Goal: Contribute content

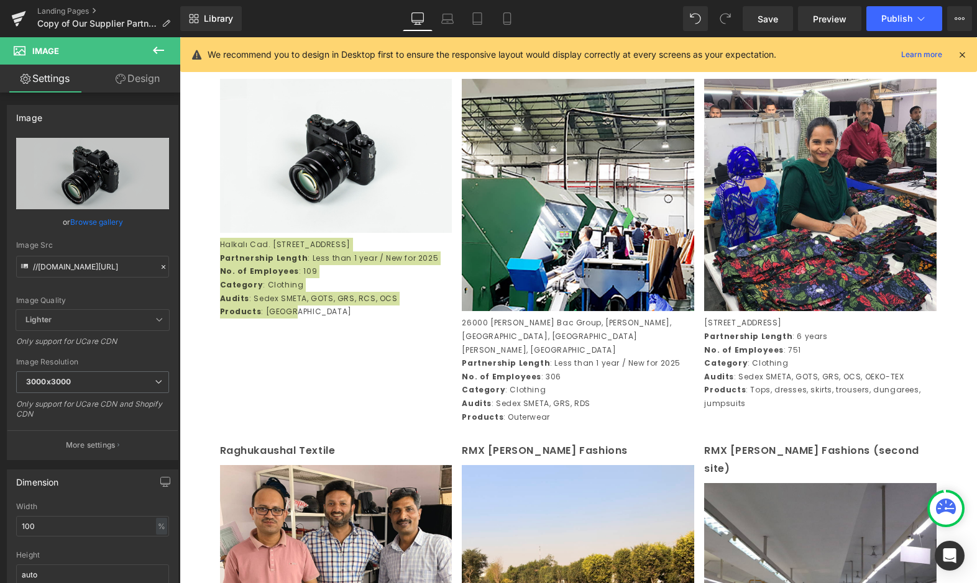
scroll to position [1606, 0]
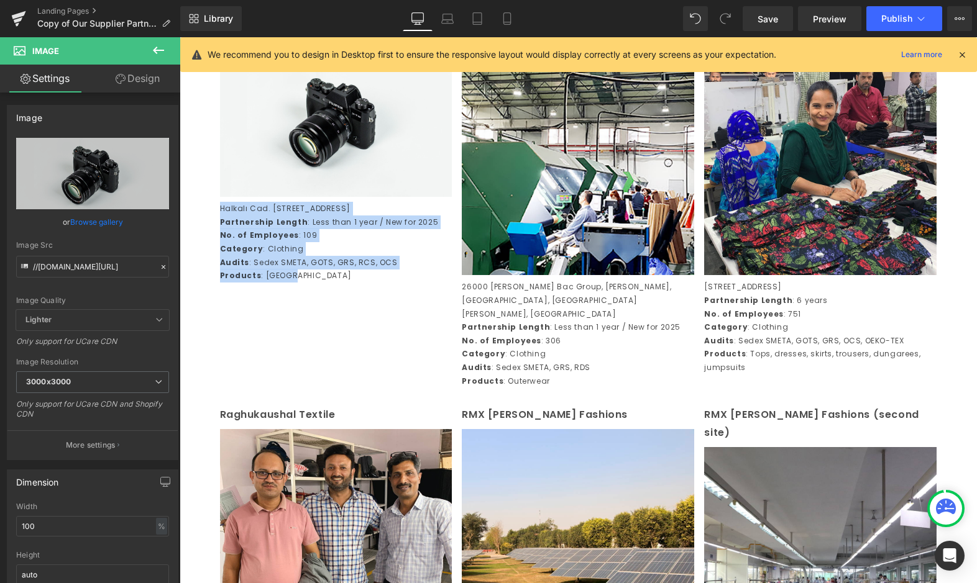
click at [329, 127] on link at bounding box center [335, 119] width 13 height 15
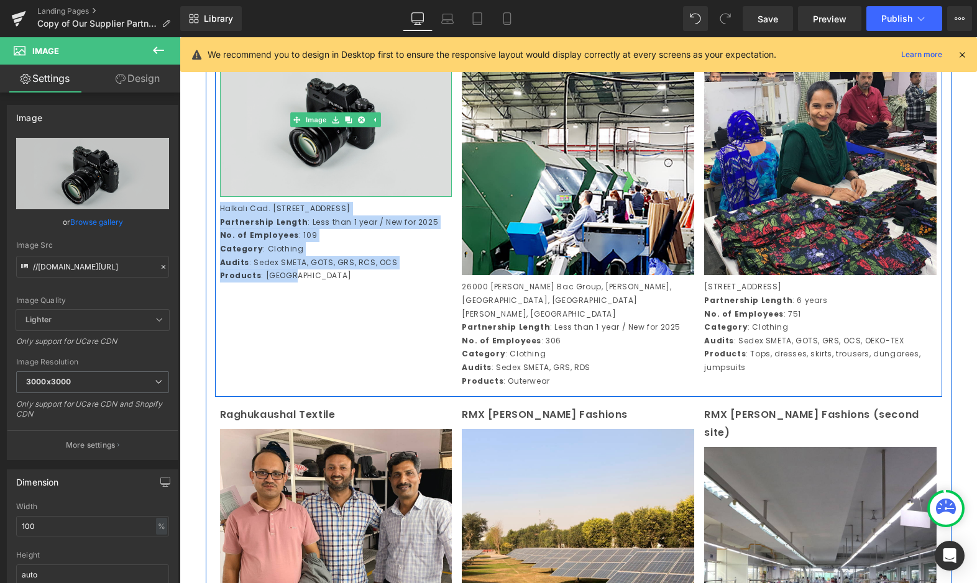
click at [347, 197] on img at bounding box center [336, 120] width 232 height 154
click at [327, 148] on img at bounding box center [336, 120] width 232 height 154
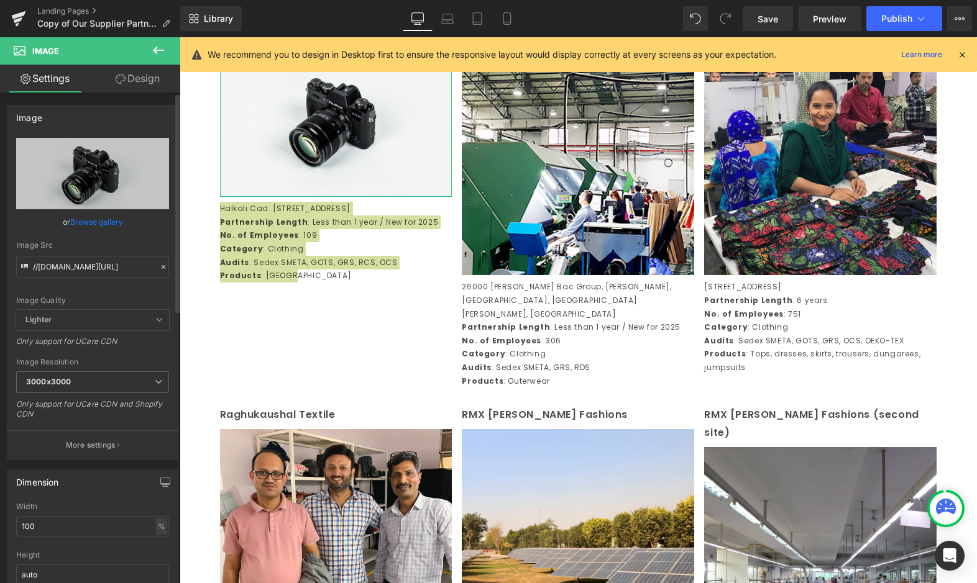
click at [92, 222] on link "Browse gallery" at bounding box center [96, 222] width 53 height 22
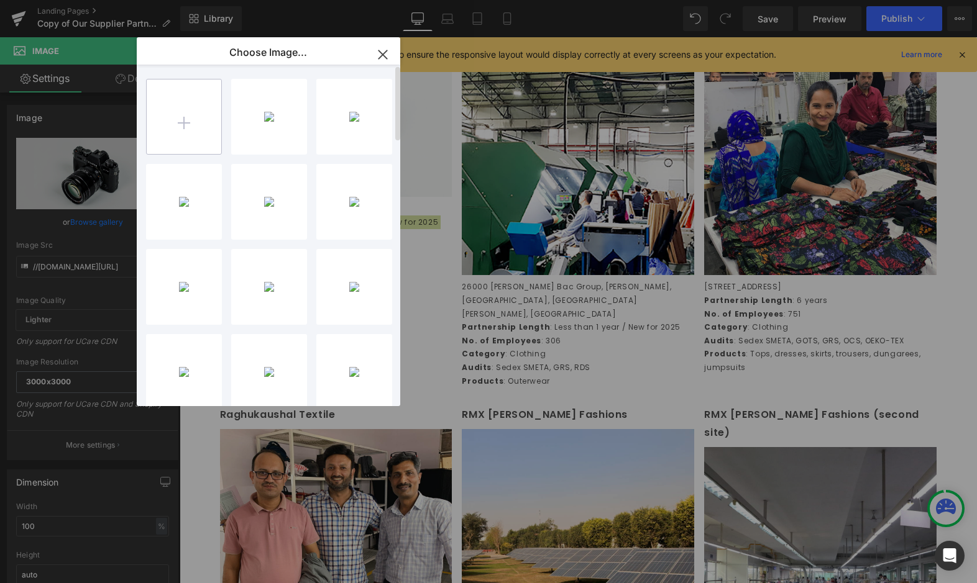
click at [171, 134] on input "file" at bounding box center [184, 117] width 75 height 75
type input "C:\fakepath\NEHIRLI TEKSTIL.jpg"
click at [280, 147] on div "NEHIRLI...STIL.jpg 560.60 KB" at bounding box center [269, 117] width 76 height 76
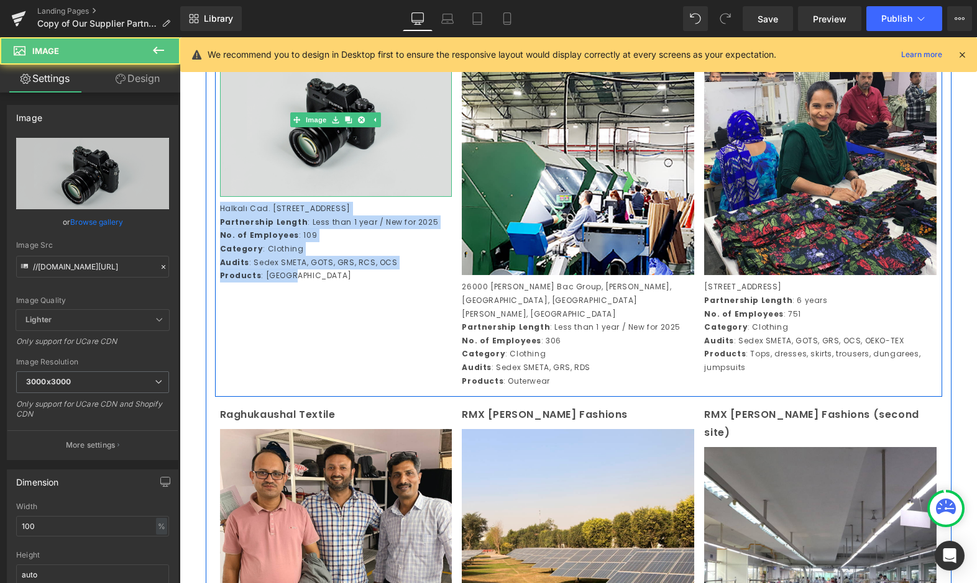
click at [379, 145] on img at bounding box center [336, 120] width 232 height 154
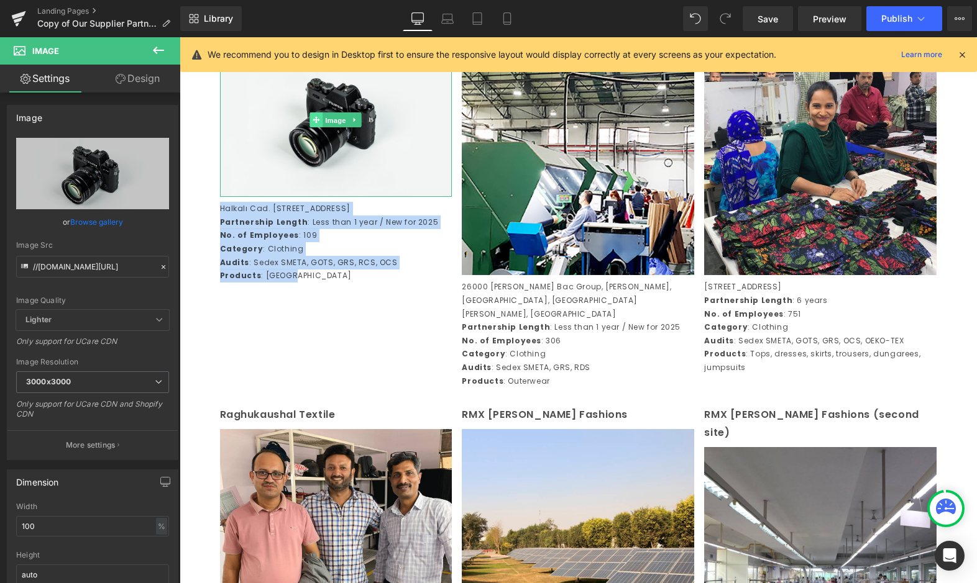
click at [312, 127] on link "Image" at bounding box center [329, 119] width 39 height 15
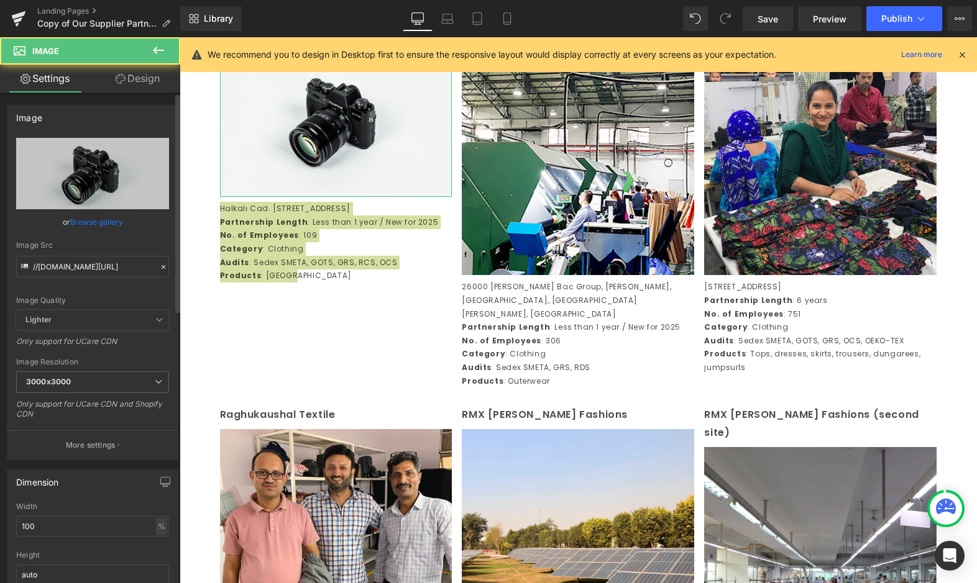
click at [78, 224] on link "Browse gallery" at bounding box center [96, 222] width 53 height 22
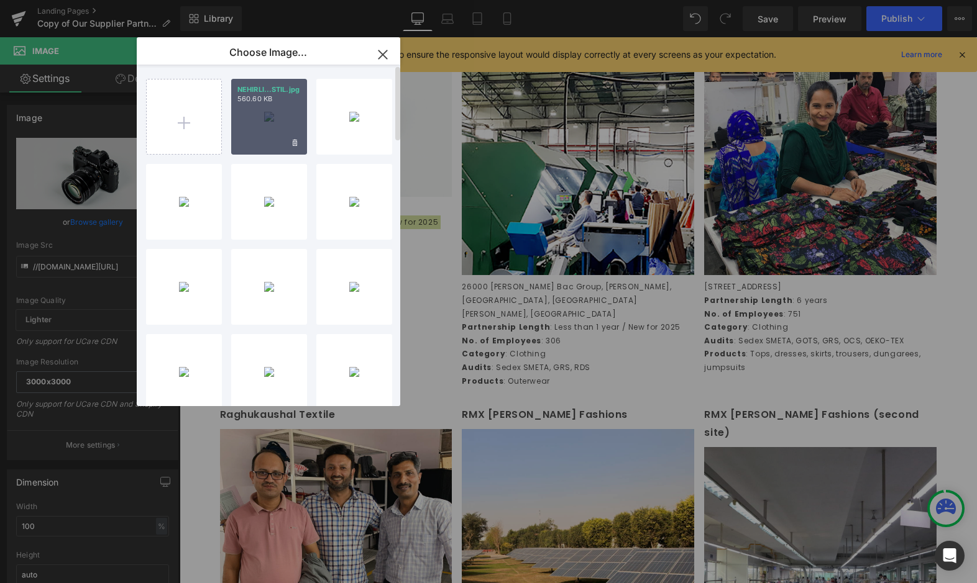
click at [298, 116] on div "NEHIRLI...STIL.jpg 560.60 KB" at bounding box center [269, 117] width 76 height 76
type input "[URL][DOMAIN_NAME]"
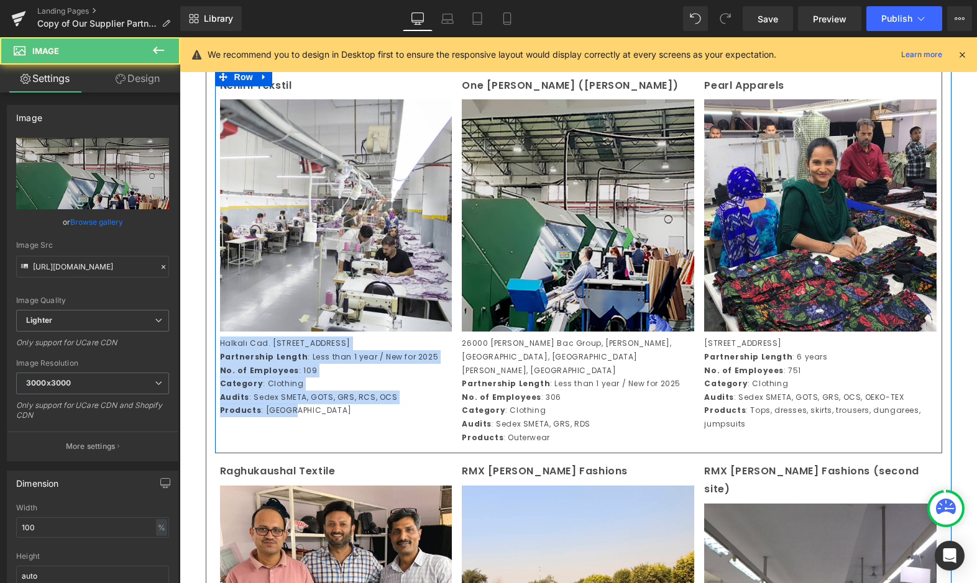
click at [631, 280] on img at bounding box center [578, 215] width 232 height 232
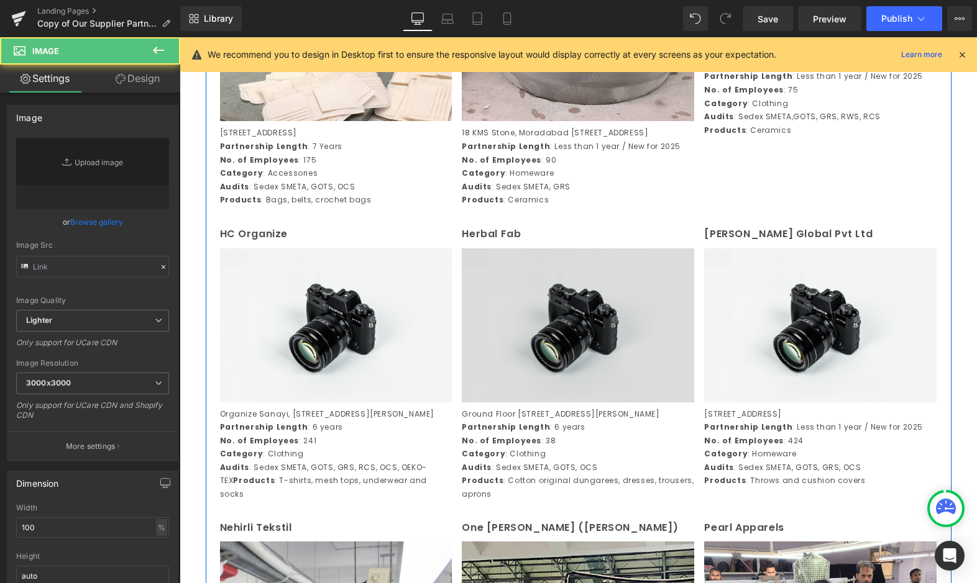
click at [619, 377] on img at bounding box center [578, 325] width 232 height 154
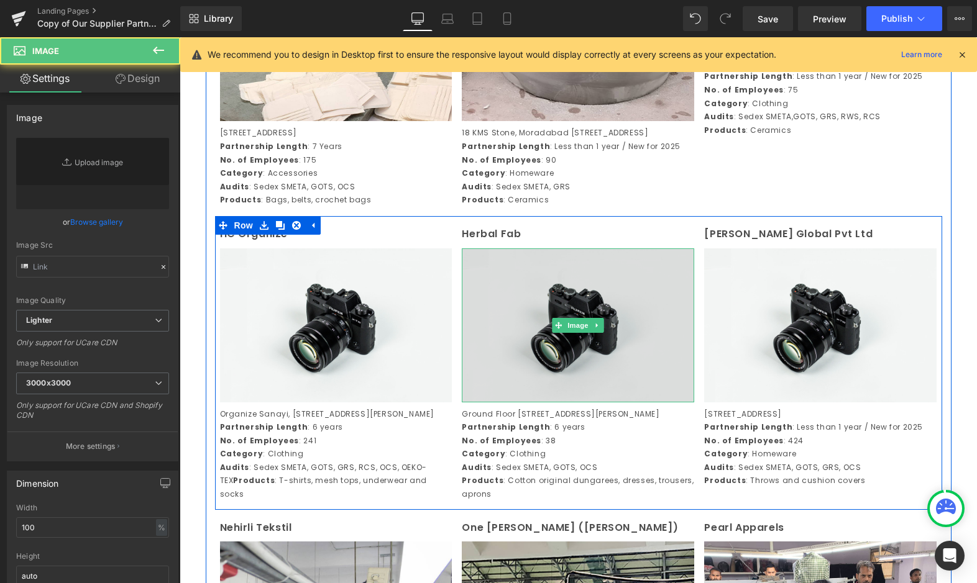
type input "//[DOMAIN_NAME][URL]"
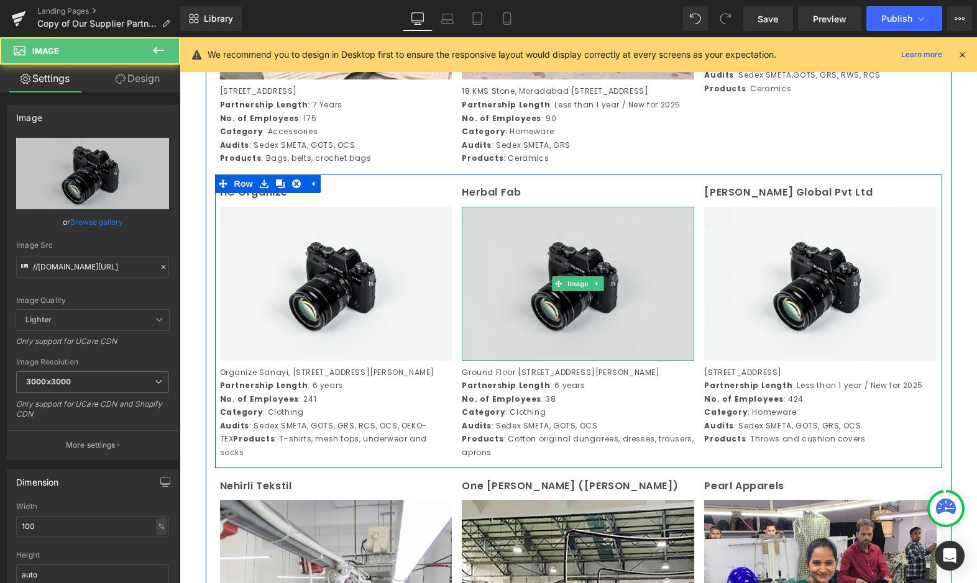
scroll to position [1117, 0]
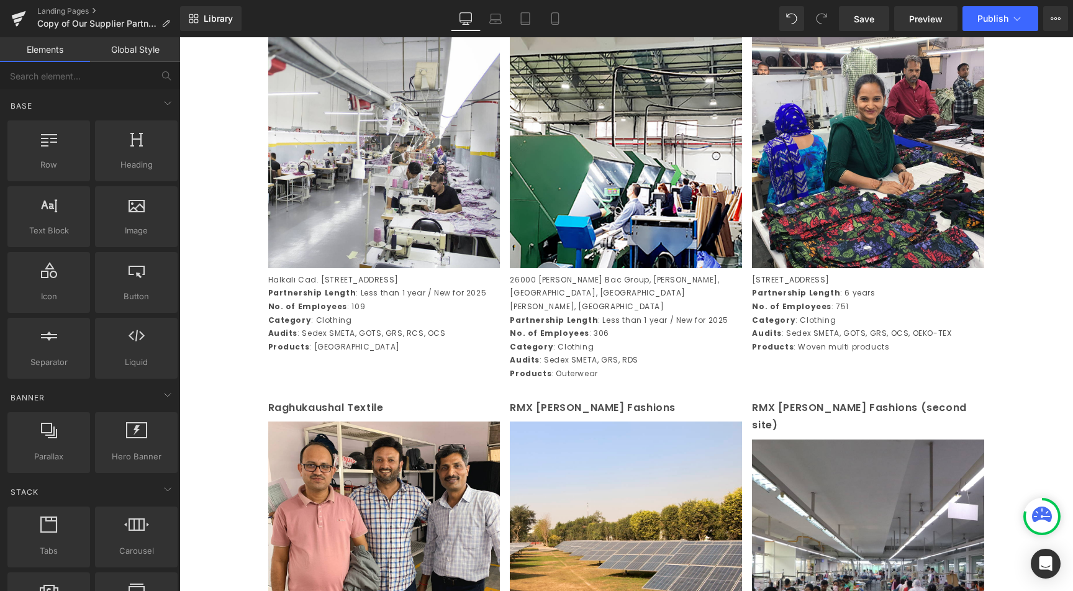
scroll to position [1687, 0]
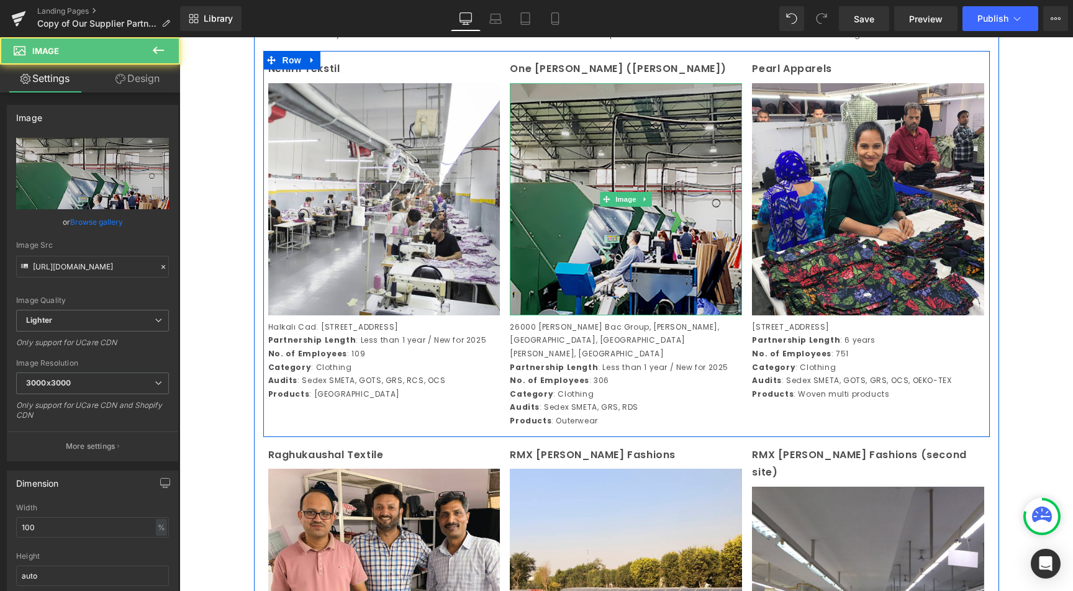
click at [646, 208] on img at bounding box center [626, 199] width 232 height 232
click at [623, 211] on img at bounding box center [626, 199] width 232 height 232
click at [633, 195] on img at bounding box center [626, 199] width 232 height 232
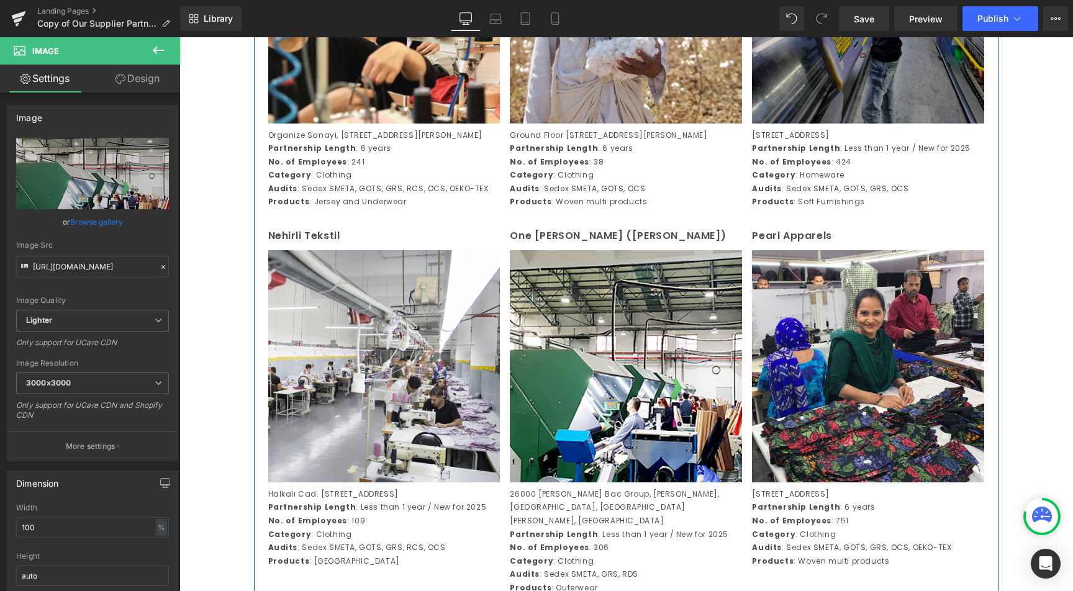
scroll to position [1545, 0]
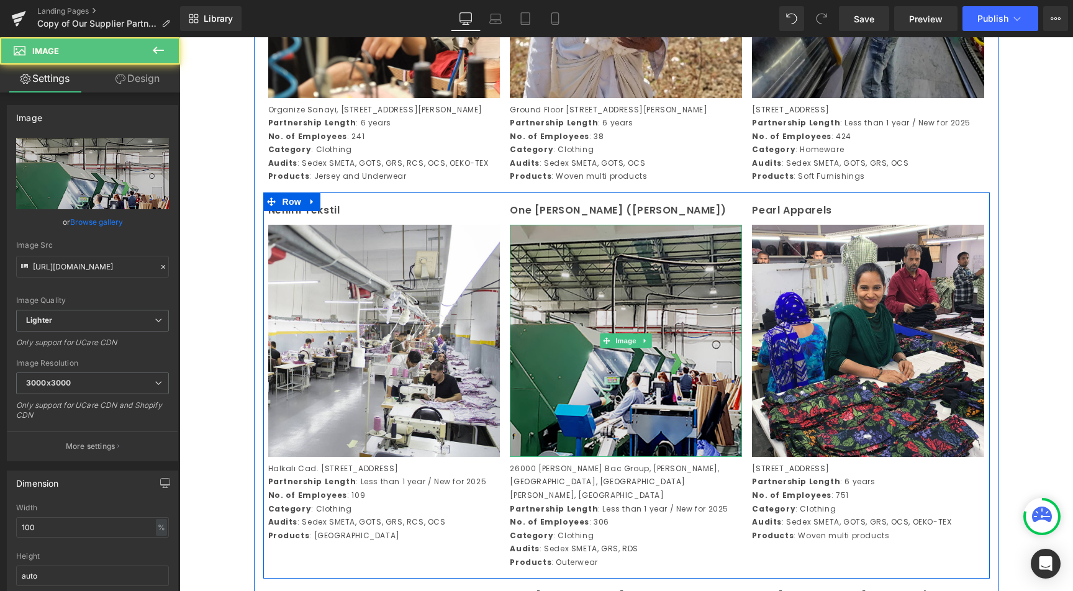
click at [590, 340] on img at bounding box center [626, 341] width 232 height 232
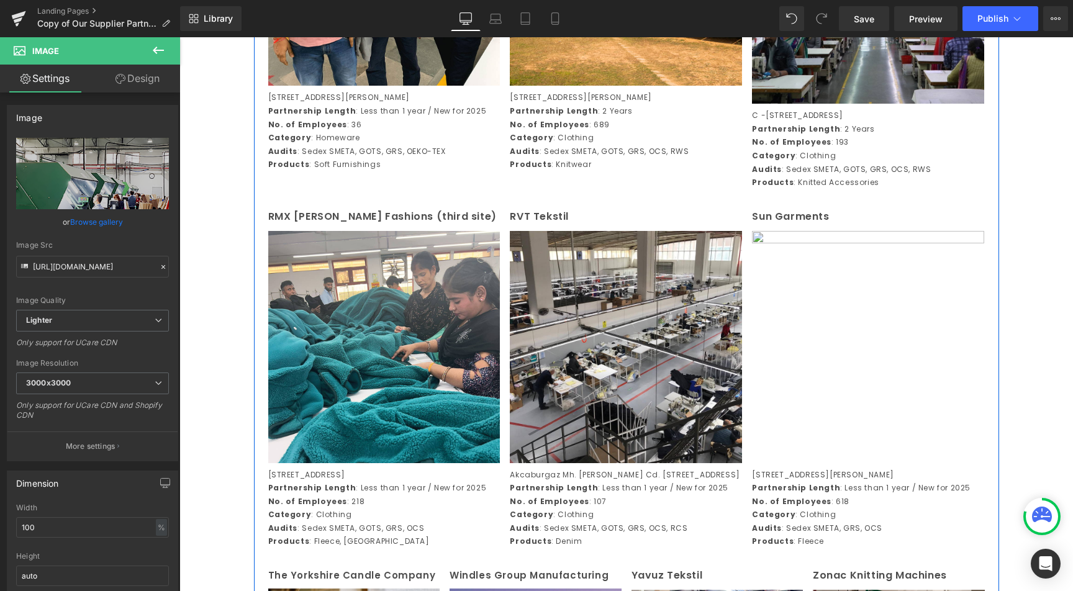
scroll to position [2253, 0]
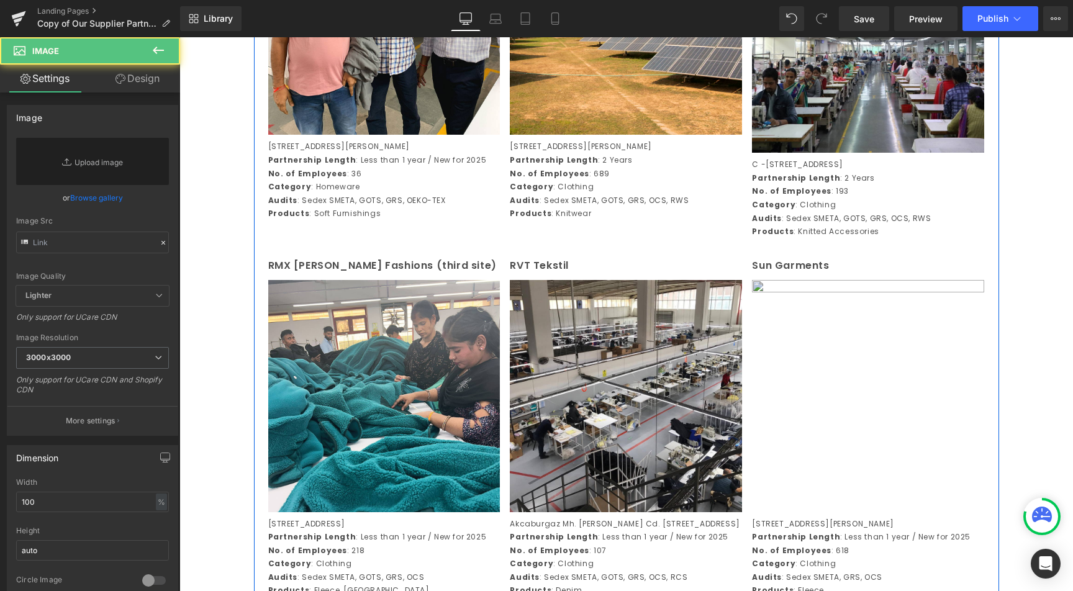
click at [791, 309] on img at bounding box center [868, 396] width 232 height 232
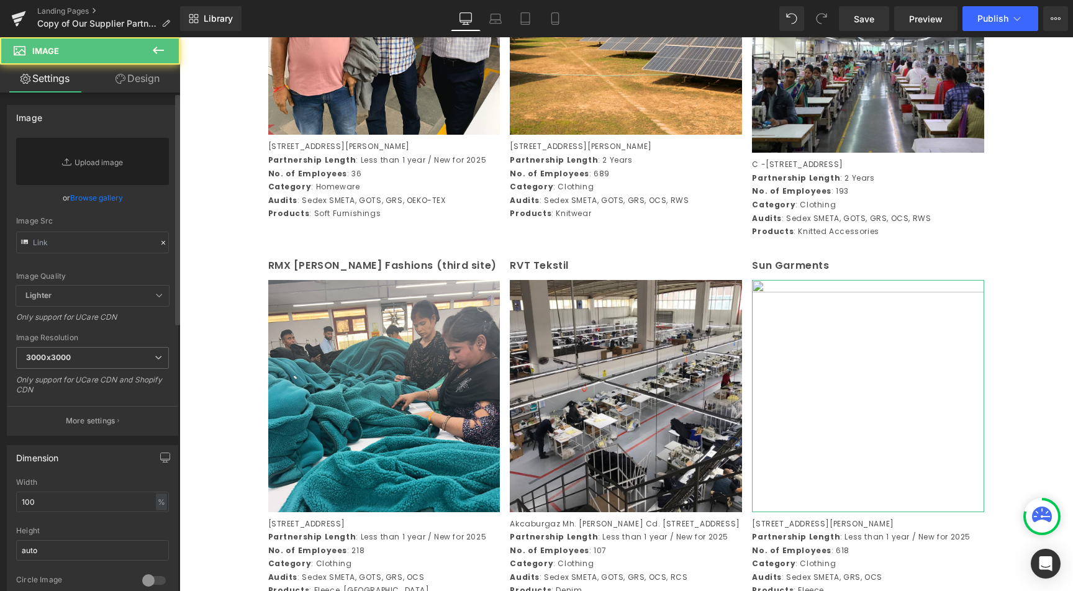
click at [108, 198] on link "Browse gallery" at bounding box center [96, 198] width 53 height 22
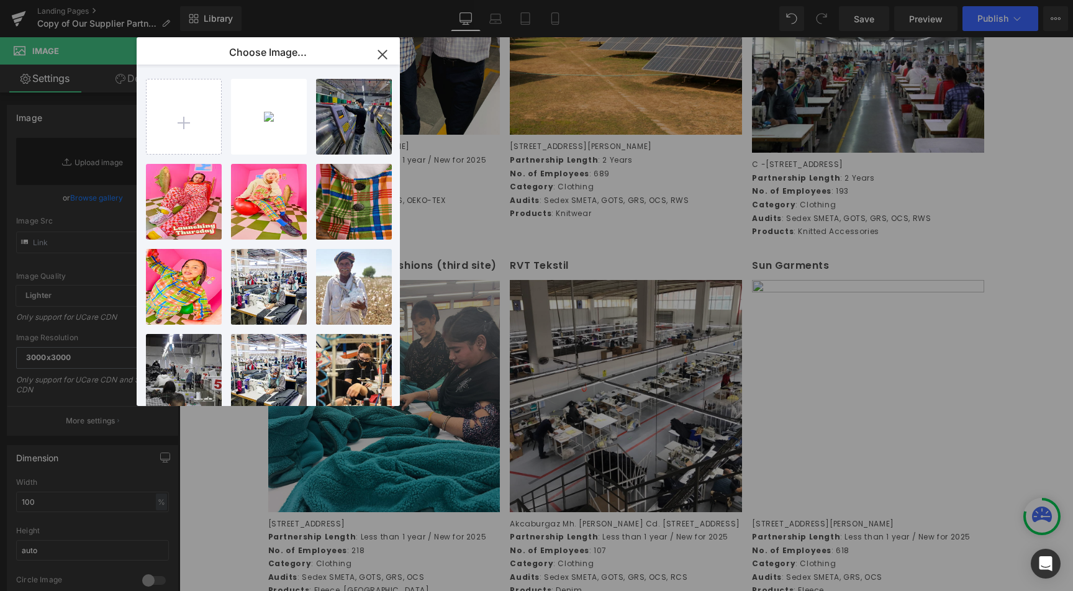
click at [110, 0] on div "Text Block You are previewing how the will restyle your page. You can not edit …" at bounding box center [536, 0] width 1073 height 0
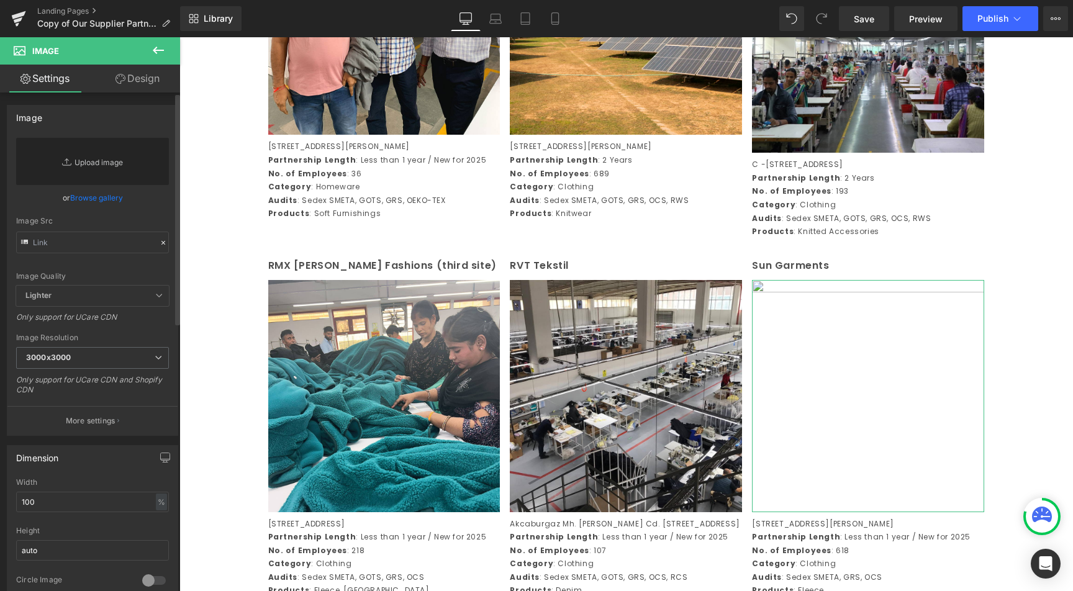
click at [106, 163] on link "Replace Image" at bounding box center [92, 161] width 153 height 47
type input "C:\fakepath\sungarment 1.jpg"
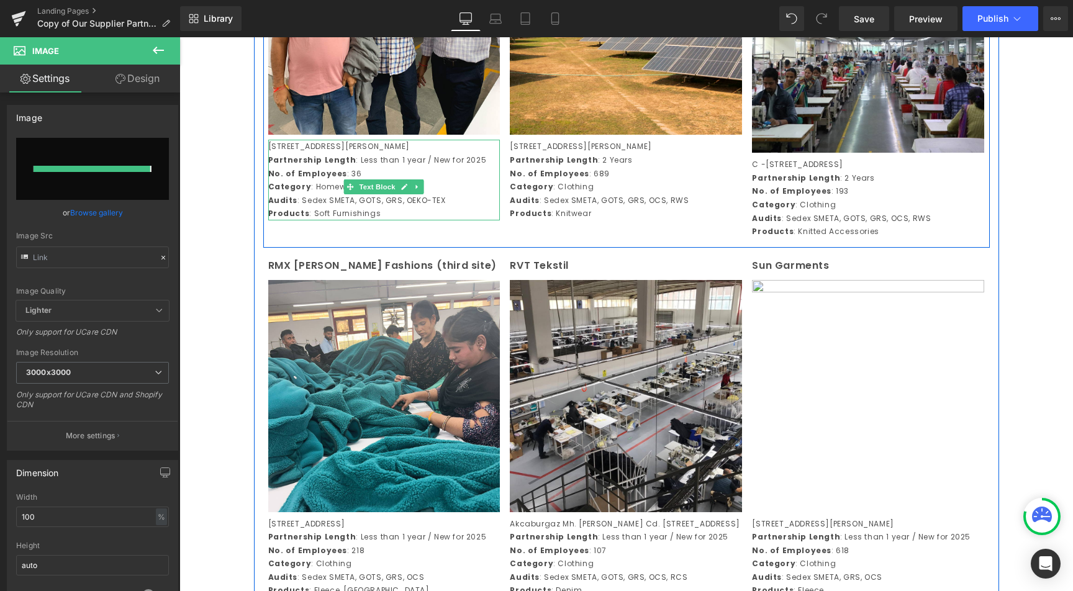
type input "https://ucarecdn.com/cb0a2f62-3a5f-4725-956e-7c18ea6800d8/-/format/auto/-/previ…"
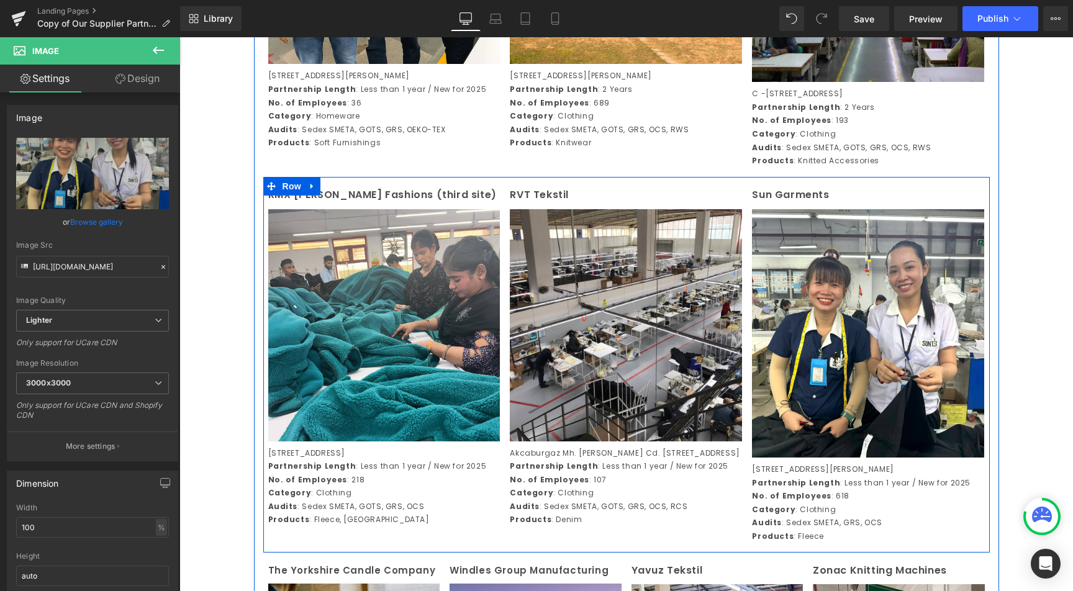
scroll to position [2328, 0]
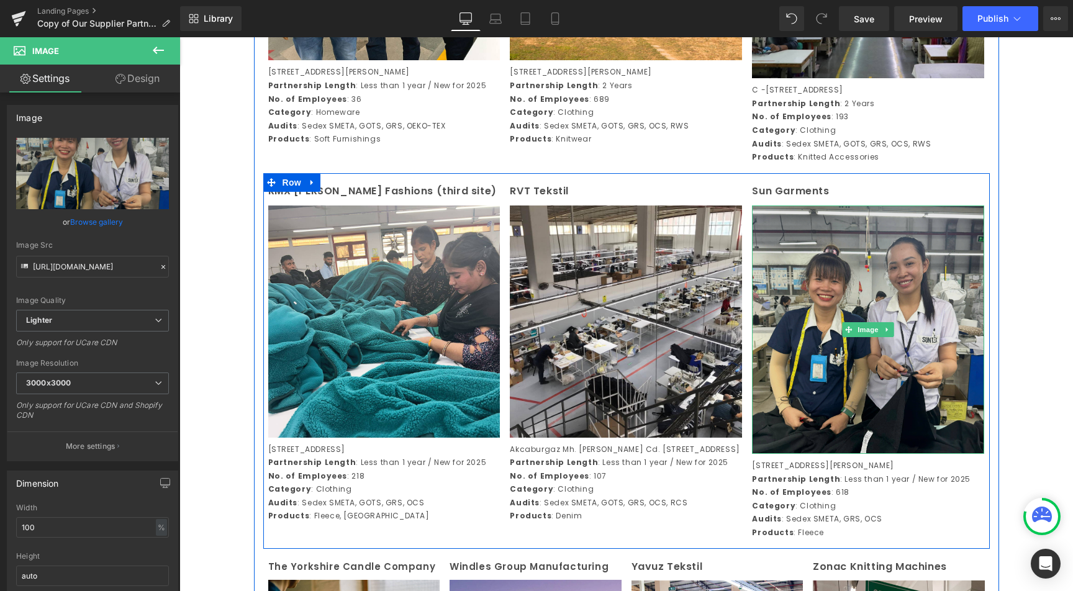
click at [814, 408] on img at bounding box center [868, 330] width 232 height 249
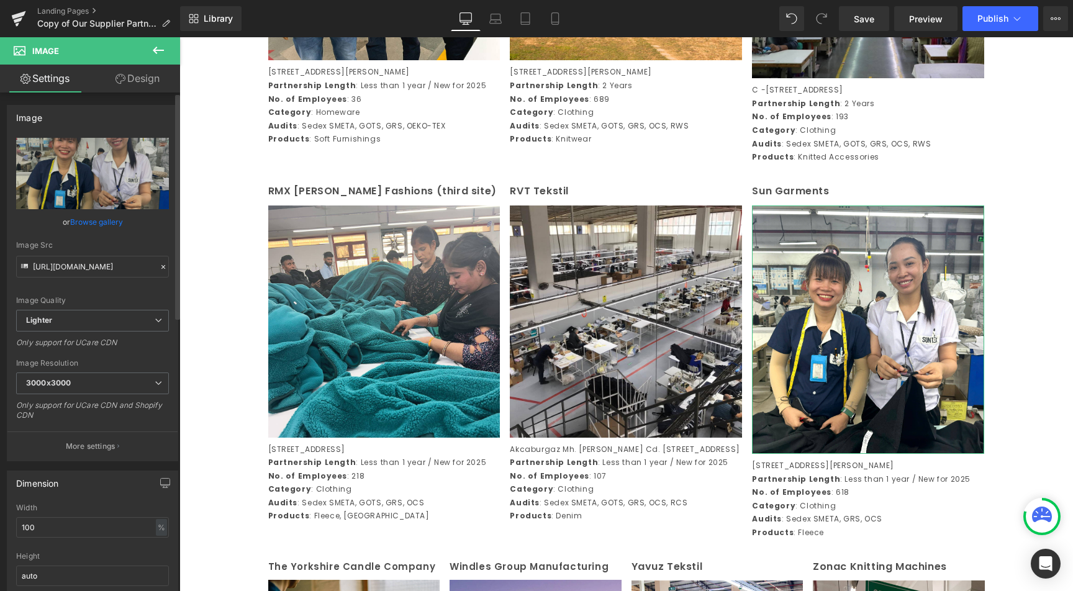
click at [98, 227] on link "Browse gallery" at bounding box center [96, 222] width 53 height 22
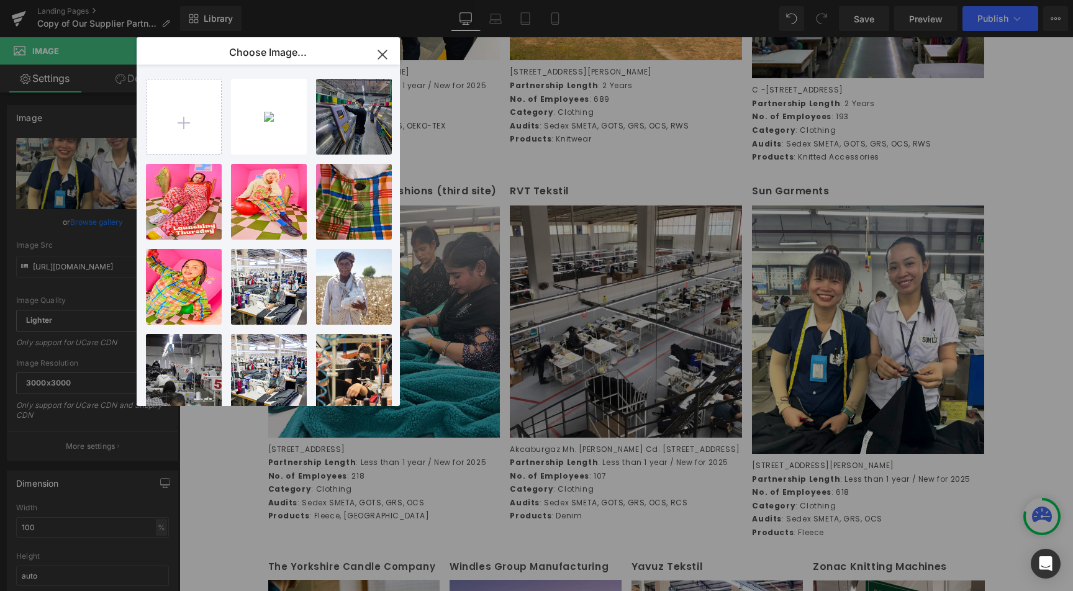
click at [98, 0] on div "Text Block You are previewing how the will restyle your page. You can not edit …" at bounding box center [536, 0] width 1073 height 0
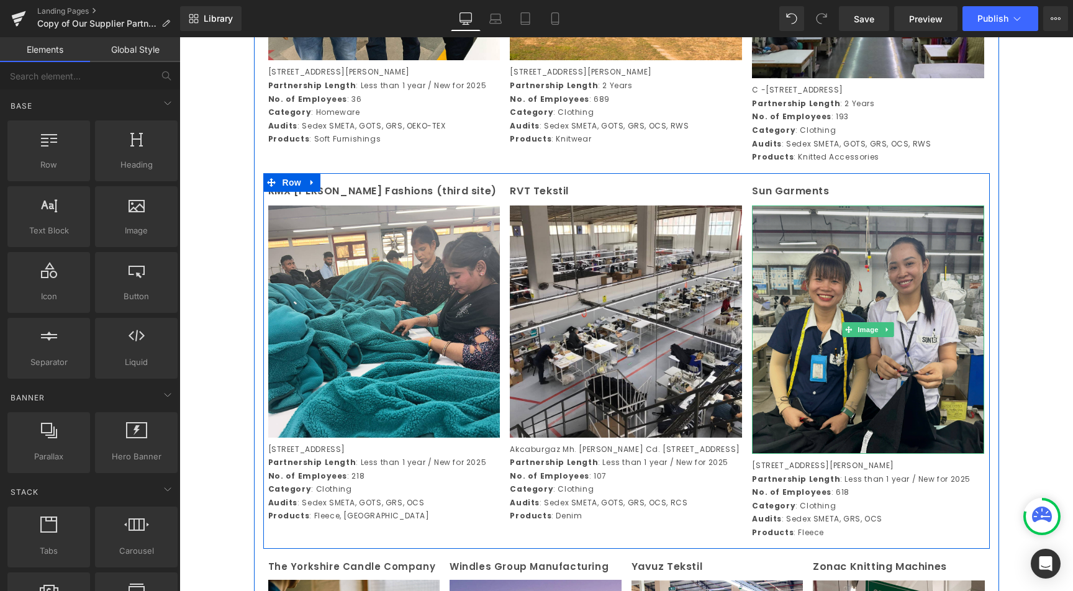
click at [834, 362] on img at bounding box center [868, 330] width 232 height 249
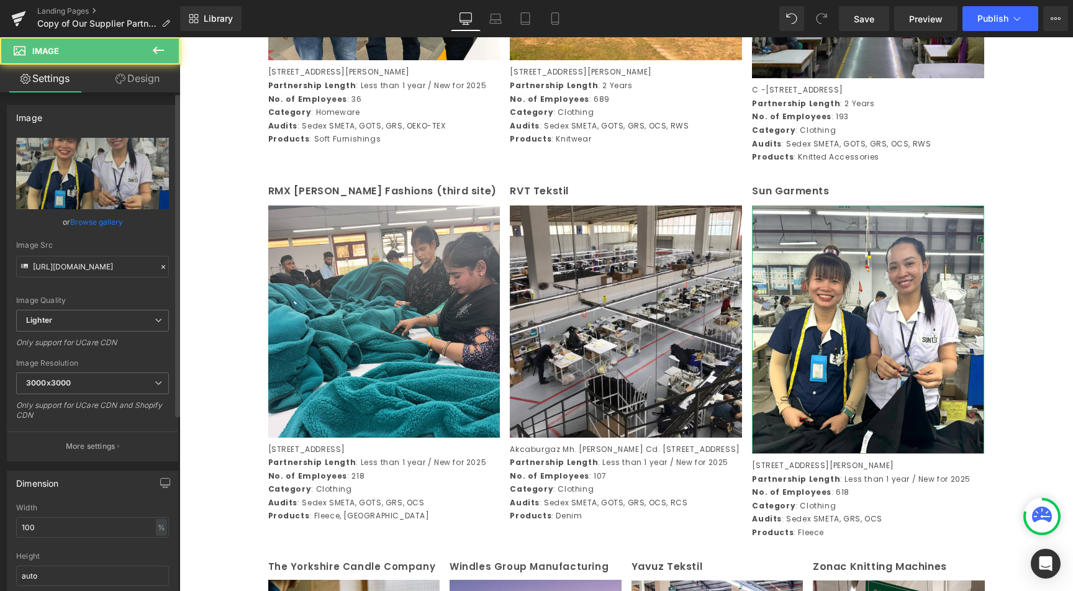
click at [78, 212] on link "Browse gallery" at bounding box center [96, 222] width 53 height 22
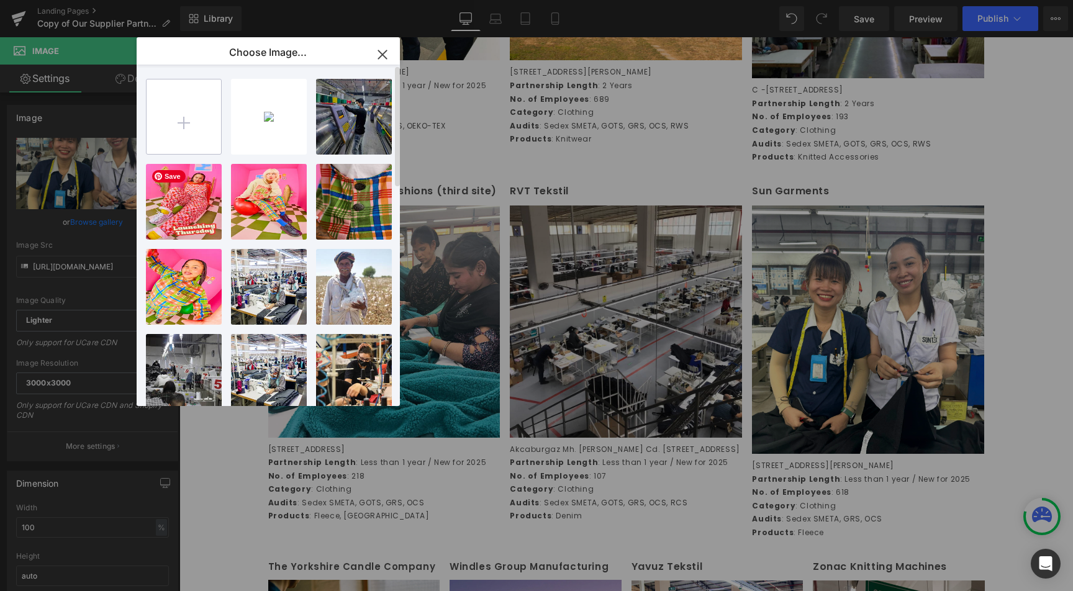
click at [207, 93] on input "file" at bounding box center [184, 117] width 75 height 75
type input "C:\fakepath\sungarment 1.jpg"
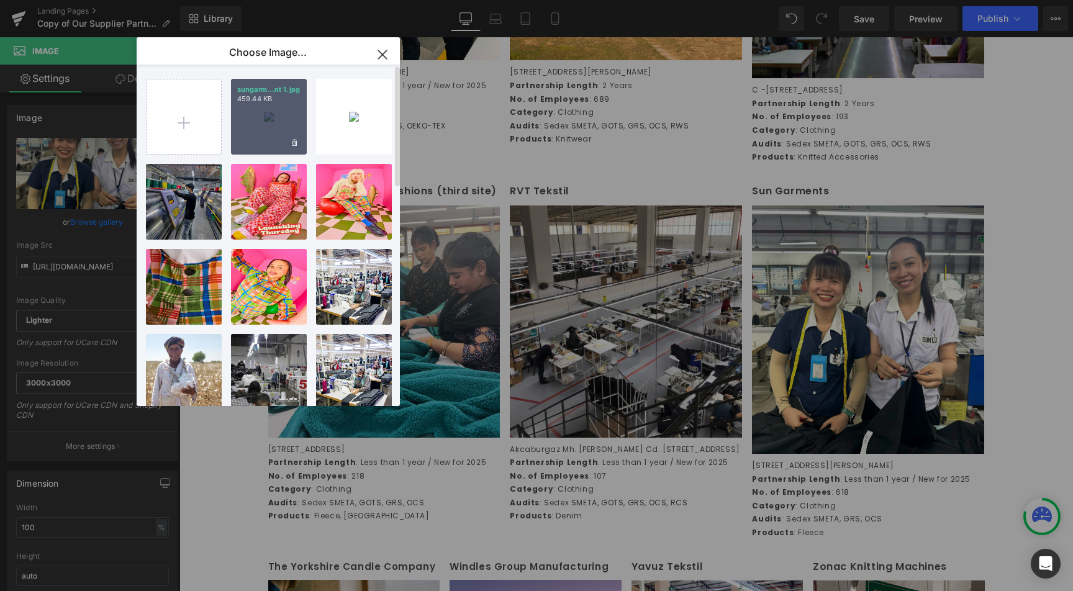
click at [269, 112] on div "sungarm...nt 1.jpg 459.44 KB" at bounding box center [269, 117] width 76 height 76
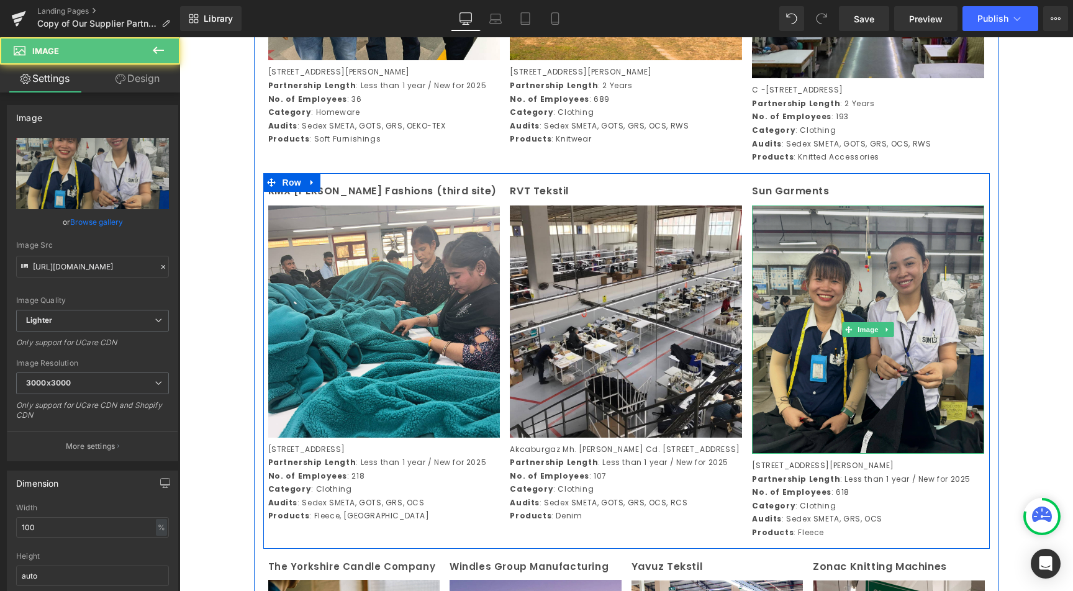
click at [844, 365] on img at bounding box center [868, 330] width 232 height 249
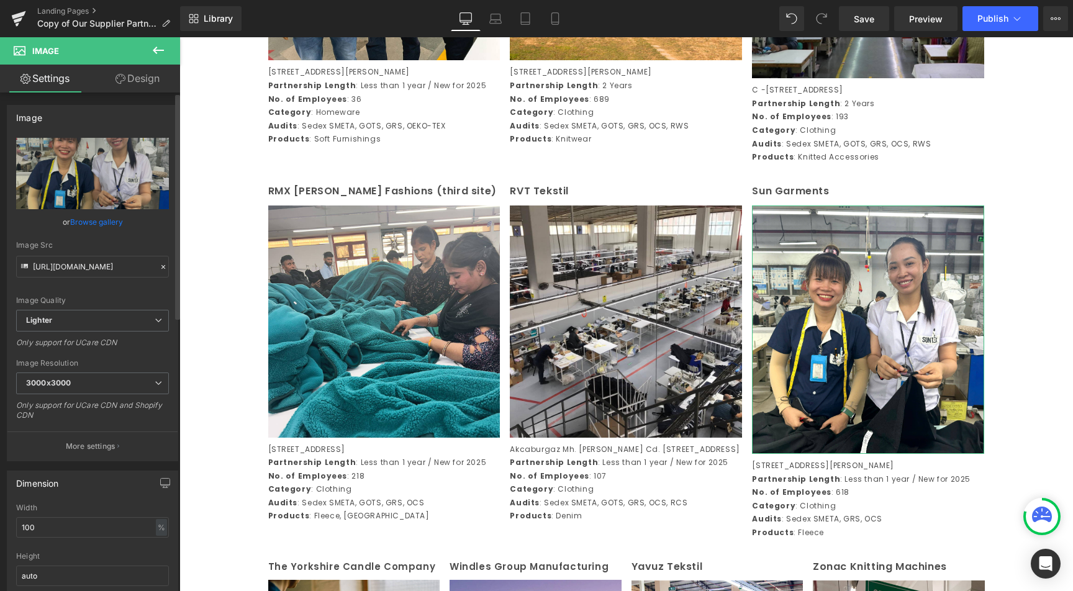
click at [71, 218] on link "Browse gallery" at bounding box center [96, 222] width 53 height 22
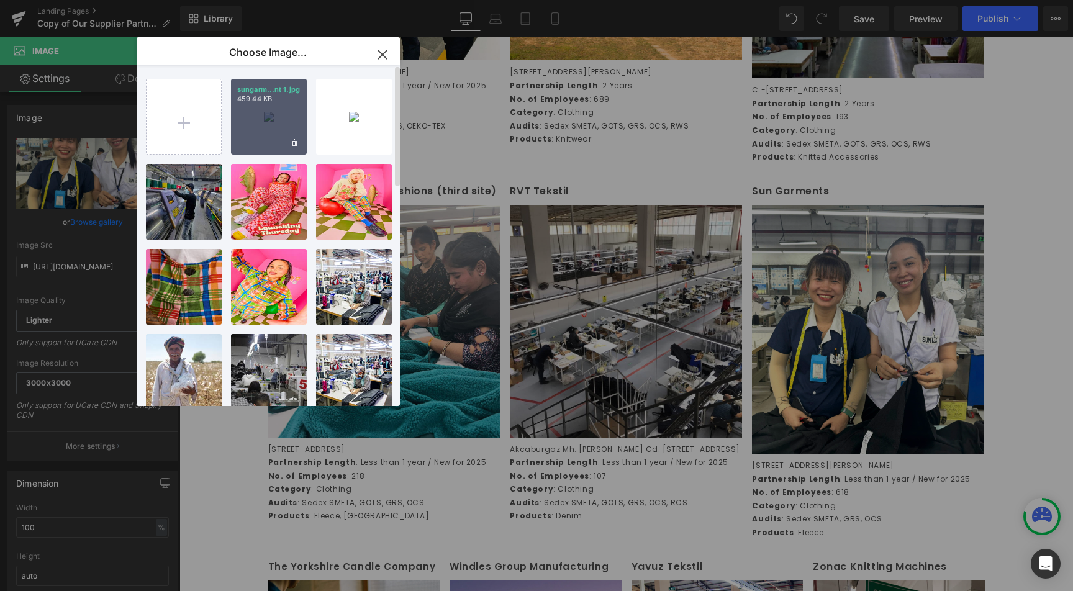
click at [257, 106] on div "sungarm...nt 1.jpg 459.44 KB" at bounding box center [269, 117] width 76 height 76
type input "https://ucarecdn.com/4aa4424f-96ce-4013-bdc9-af3d095cd904/-/format/auto/-/previ…"
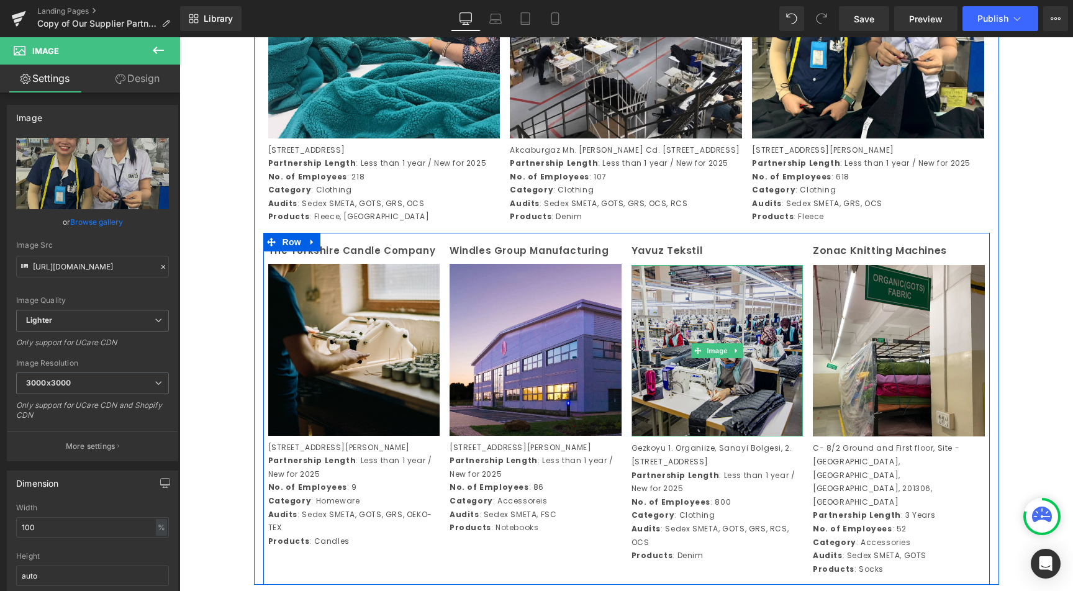
click at [709, 429] on img at bounding box center [718, 351] width 172 height 172
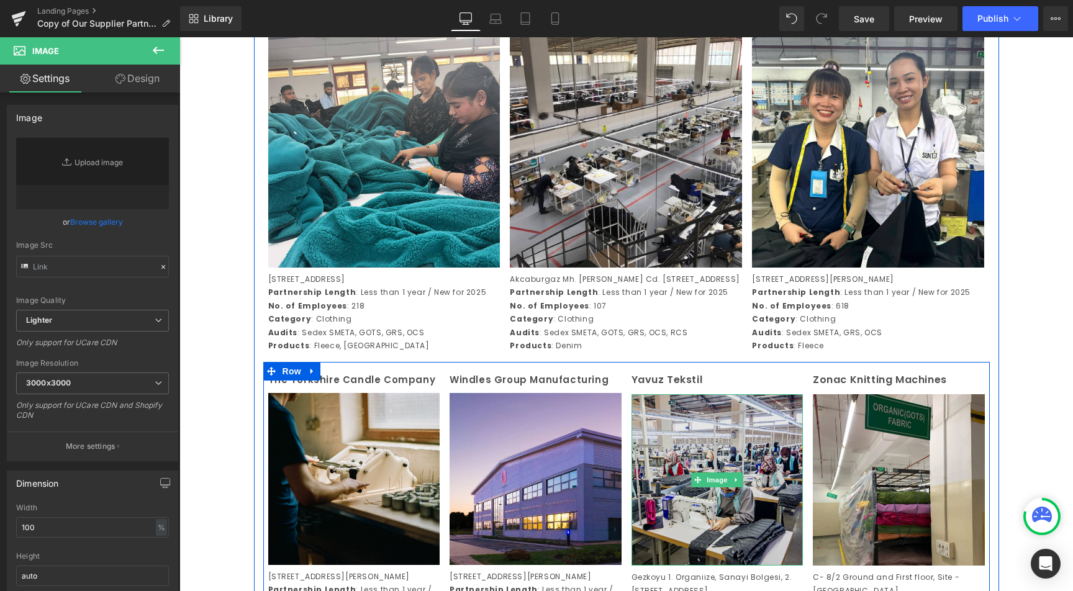
type input "https://ucarecdn.com/3ad8695e-6b32-42a0-be24-ed848c08526f/-/format/auto/-/previ…"
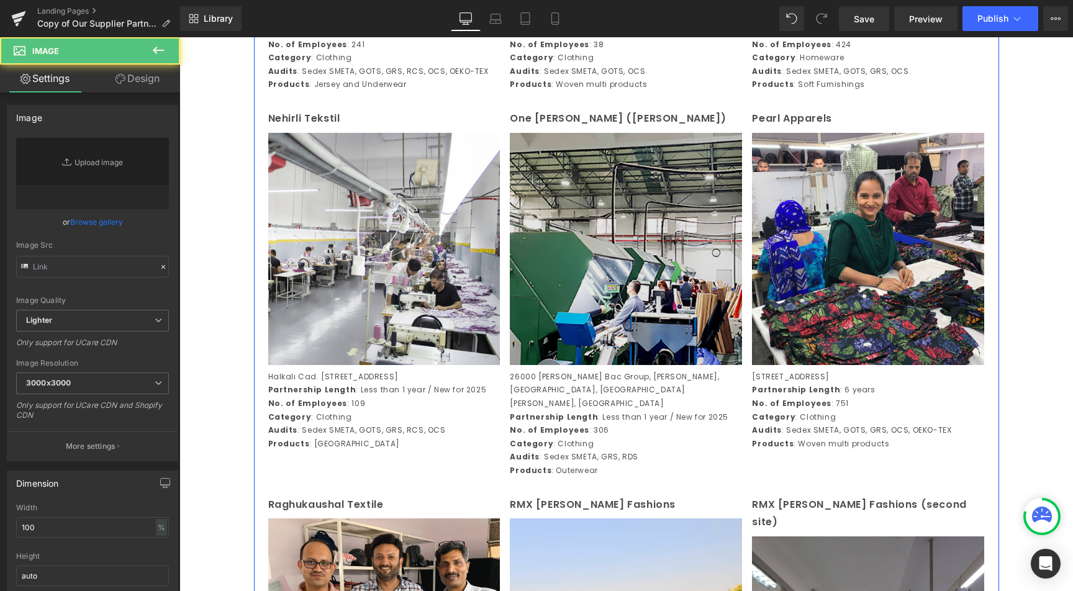
type input "[URL][DOMAIN_NAME]"
click at [642, 348] on img at bounding box center [626, 249] width 232 height 232
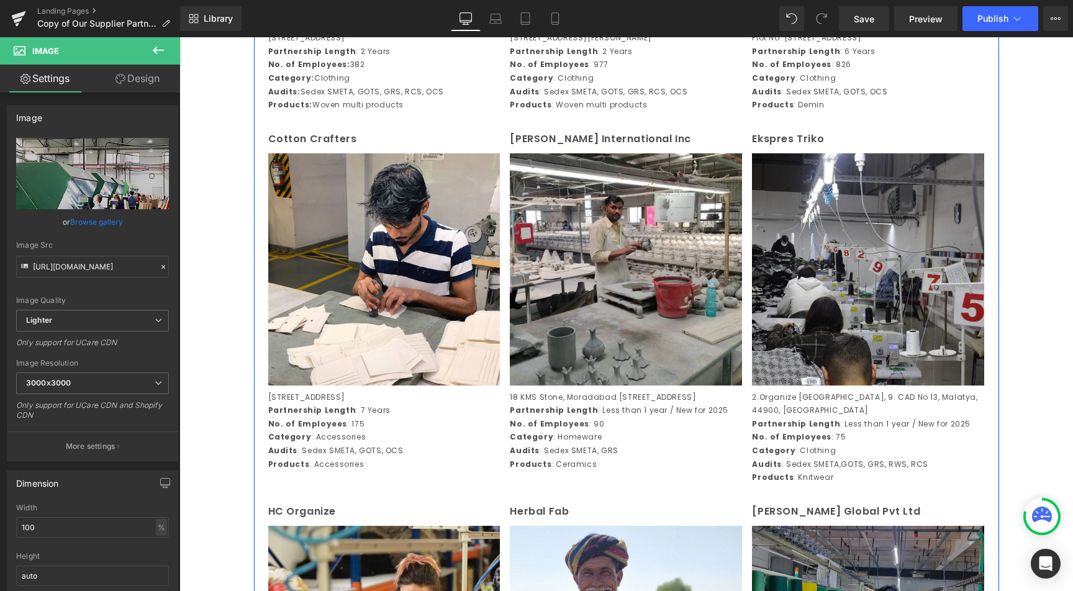
scroll to position [876, 0]
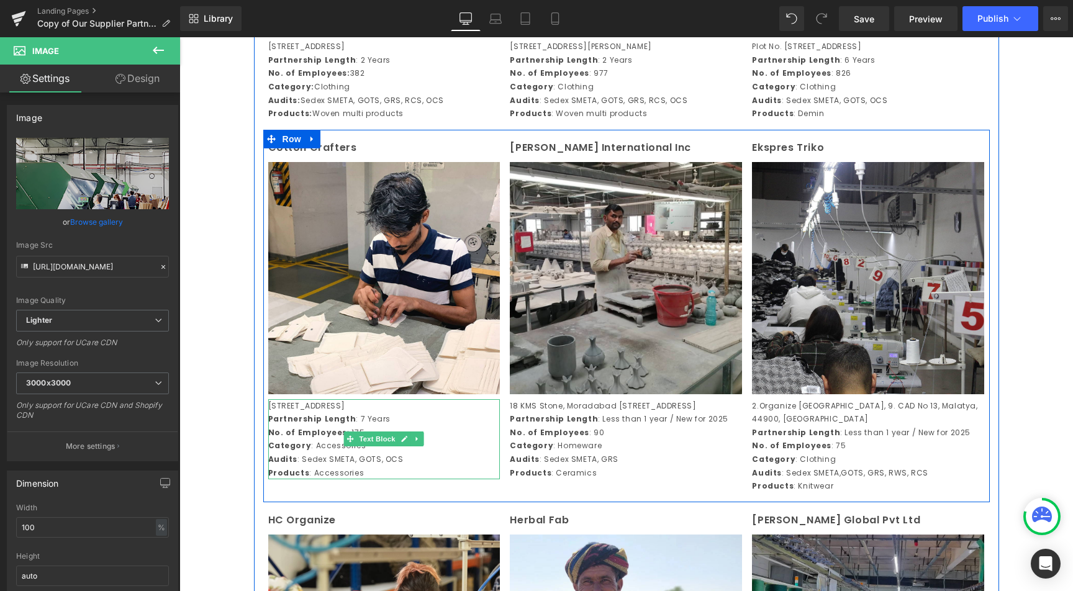
click at [369, 413] on p "[STREET_ADDRESS]" at bounding box center [384, 406] width 232 height 14
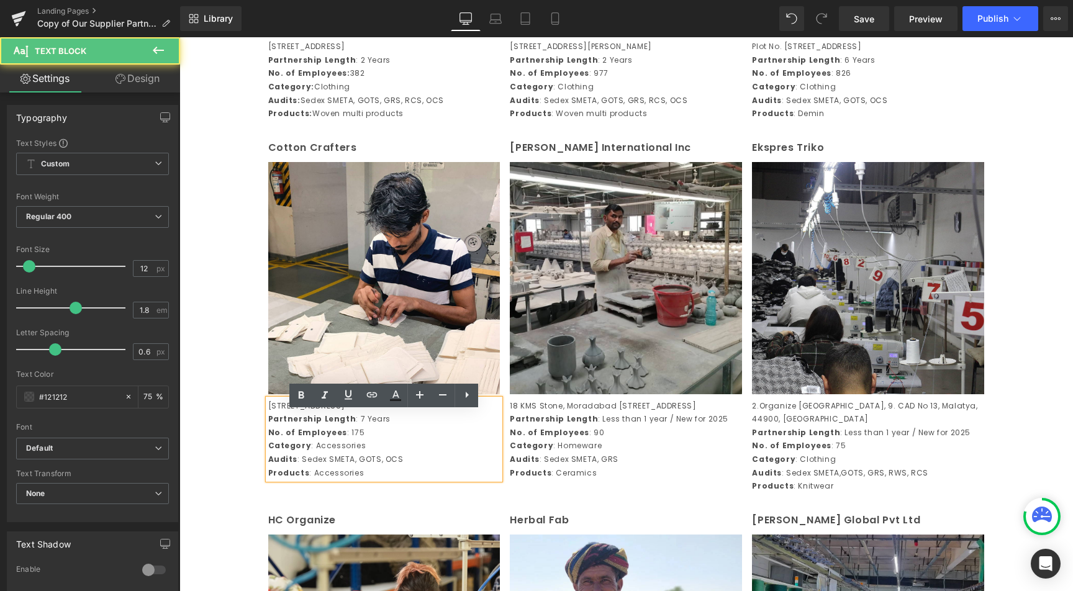
click at [358, 413] on p "[STREET_ADDRESS]" at bounding box center [384, 406] width 232 height 14
